Goal: Ask a question

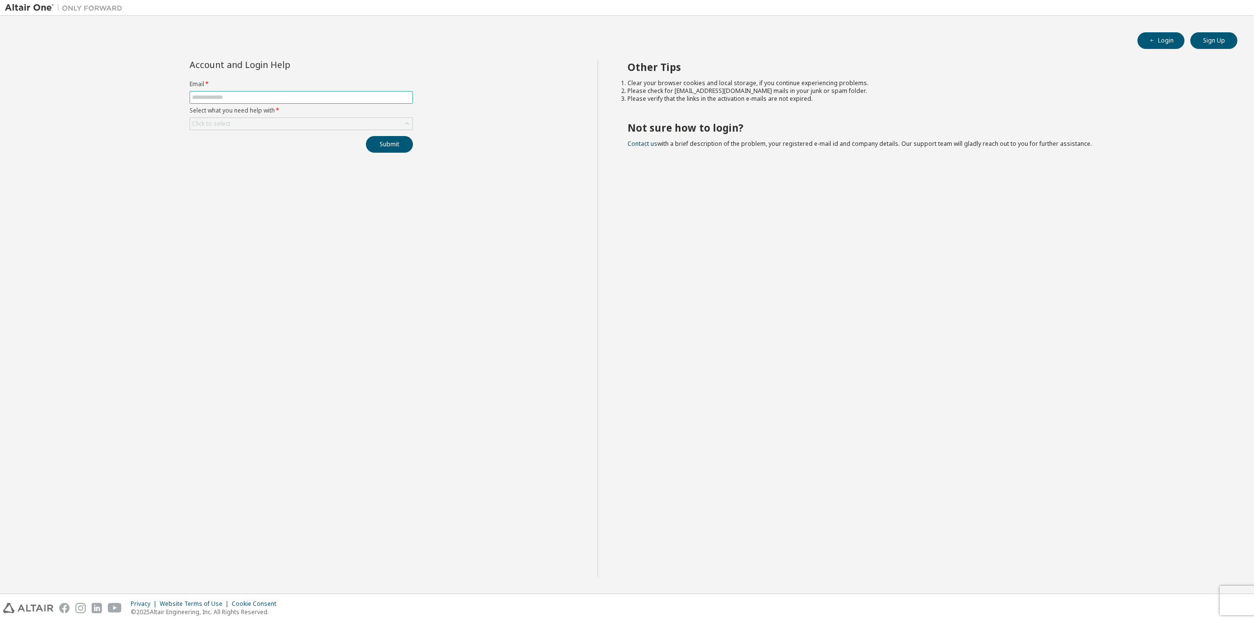
click at [238, 96] on input "text" at bounding box center [301, 98] width 218 height 8
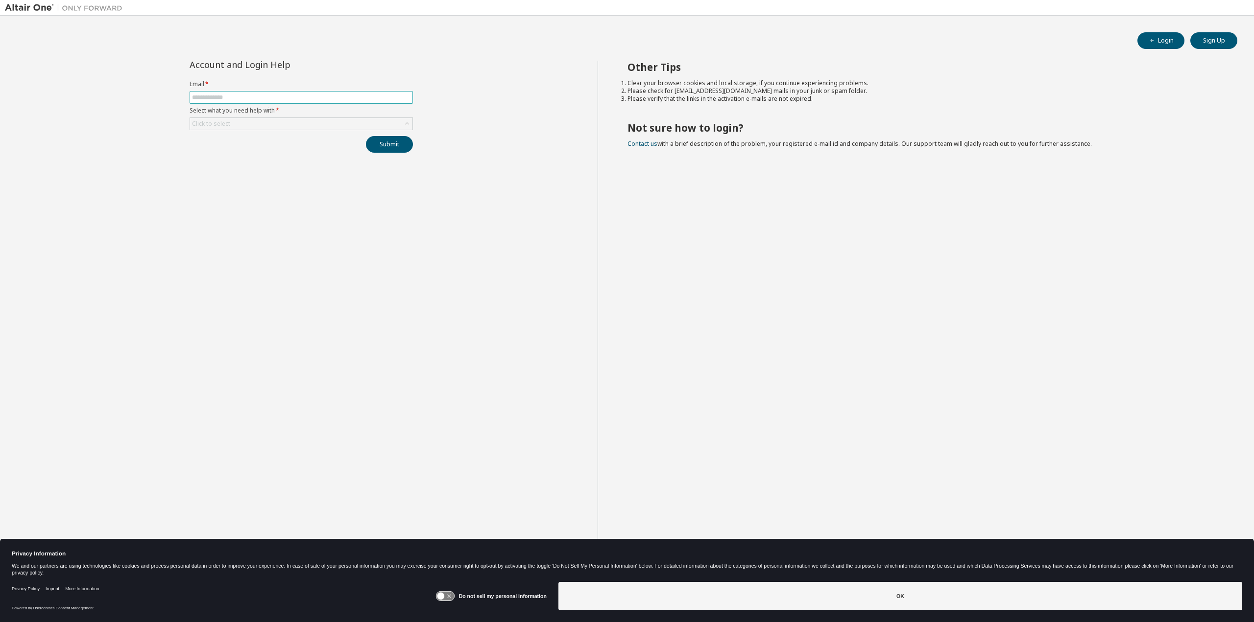
click at [252, 92] on span at bounding box center [301, 97] width 223 height 13
click at [254, 97] on input "text" at bounding box center [301, 98] width 218 height 8
type input "**********"
click at [236, 121] on div "Click to select" at bounding box center [301, 124] width 222 height 12
click at [264, 153] on li "I forgot my password" at bounding box center [300, 150] width 221 height 13
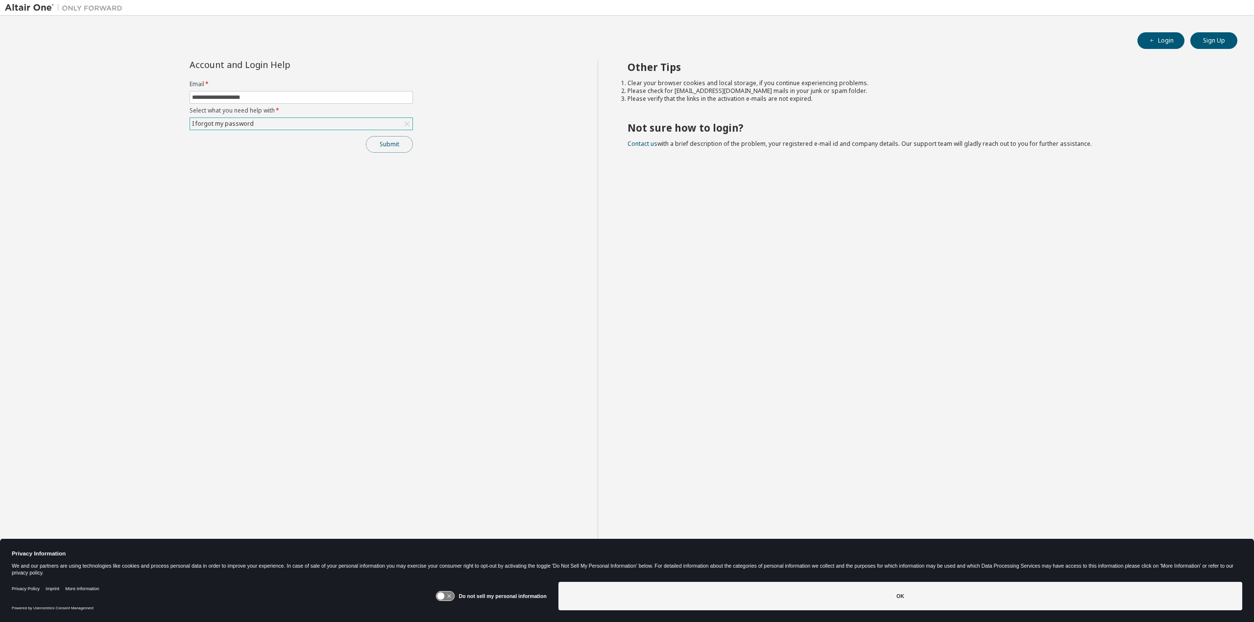
click at [393, 146] on button "Submit" at bounding box center [389, 144] width 47 height 17
click at [395, 146] on button "Submit" at bounding box center [389, 144] width 47 height 17
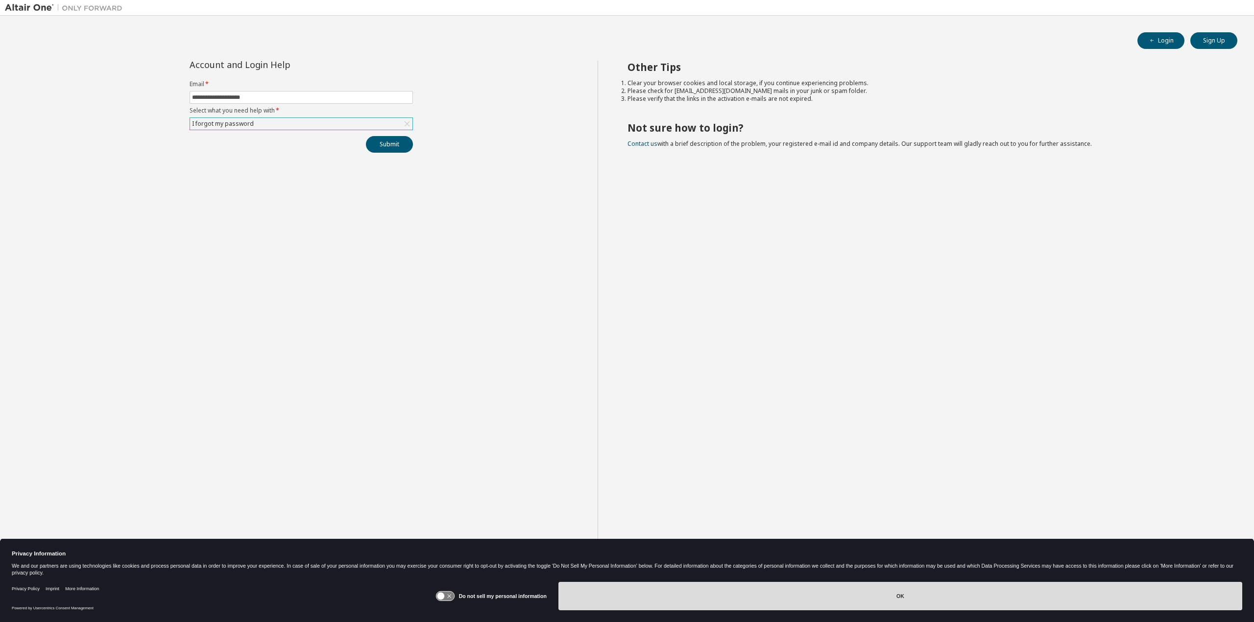
click at [781, 603] on button "OK" at bounding box center [900, 596] width 684 height 28
